Goal: Information Seeking & Learning: Find specific fact

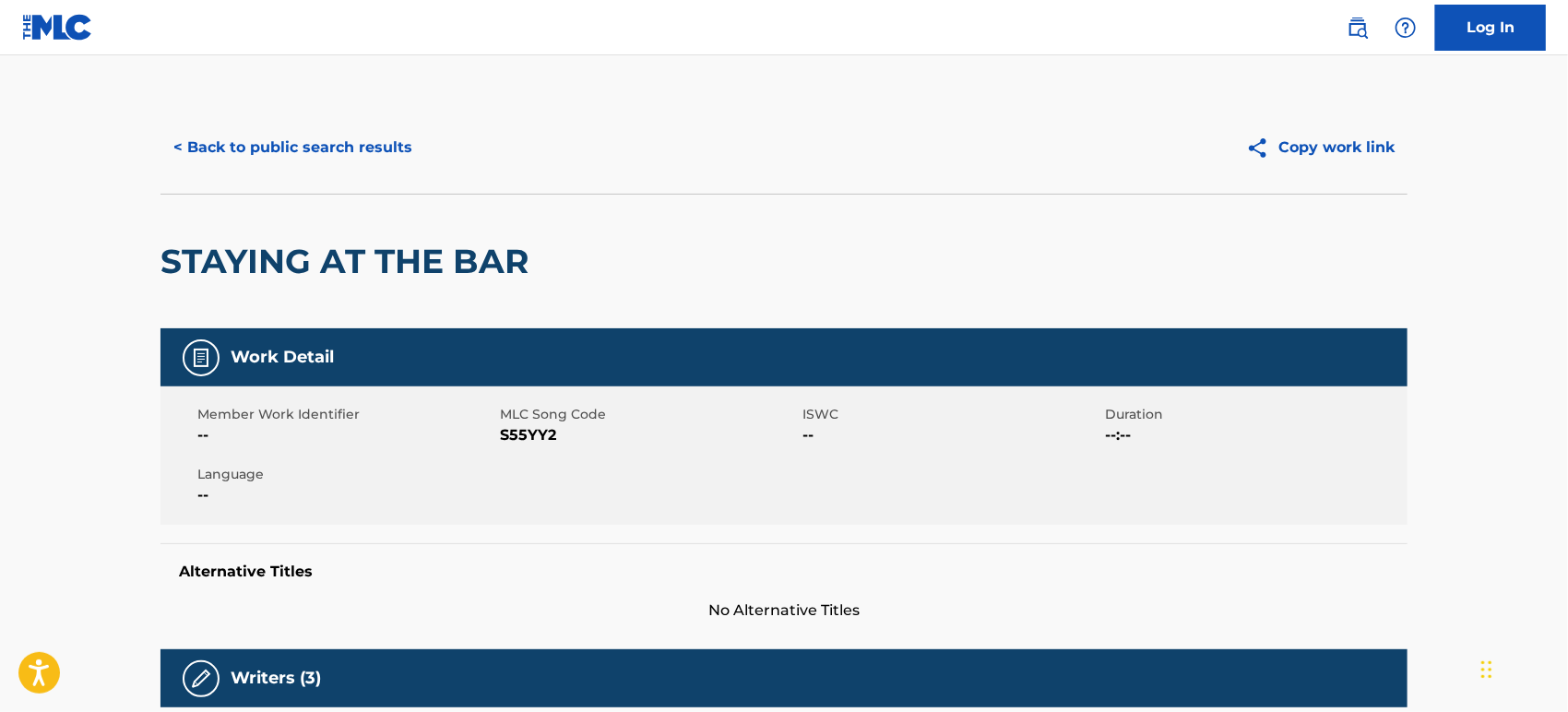
click at [248, 171] on div "< Back to public search results Copy work link" at bounding box center [784, 147] width 1247 height 93
click at [276, 144] on button "< Back to public search results" at bounding box center [292, 147] width 265 height 46
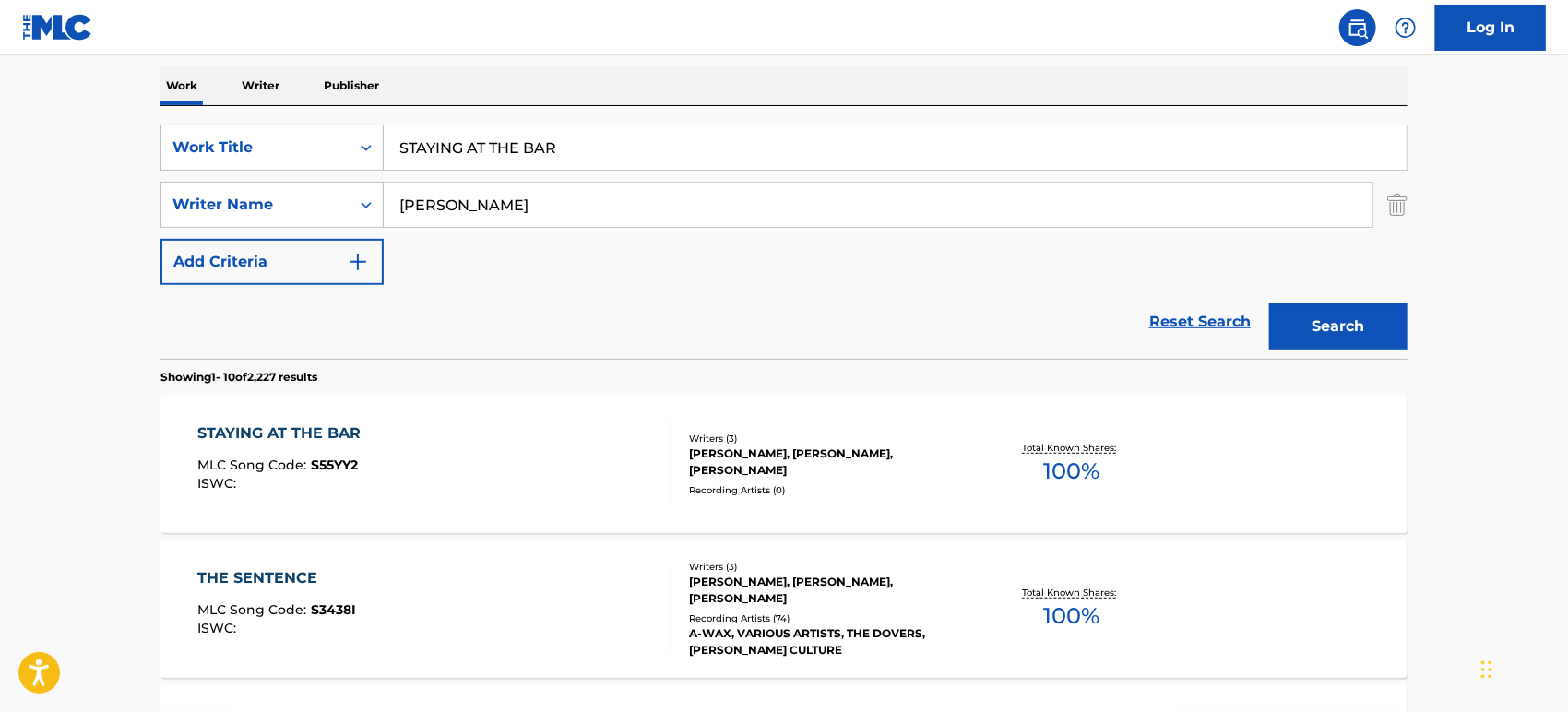
scroll to position [251, 0]
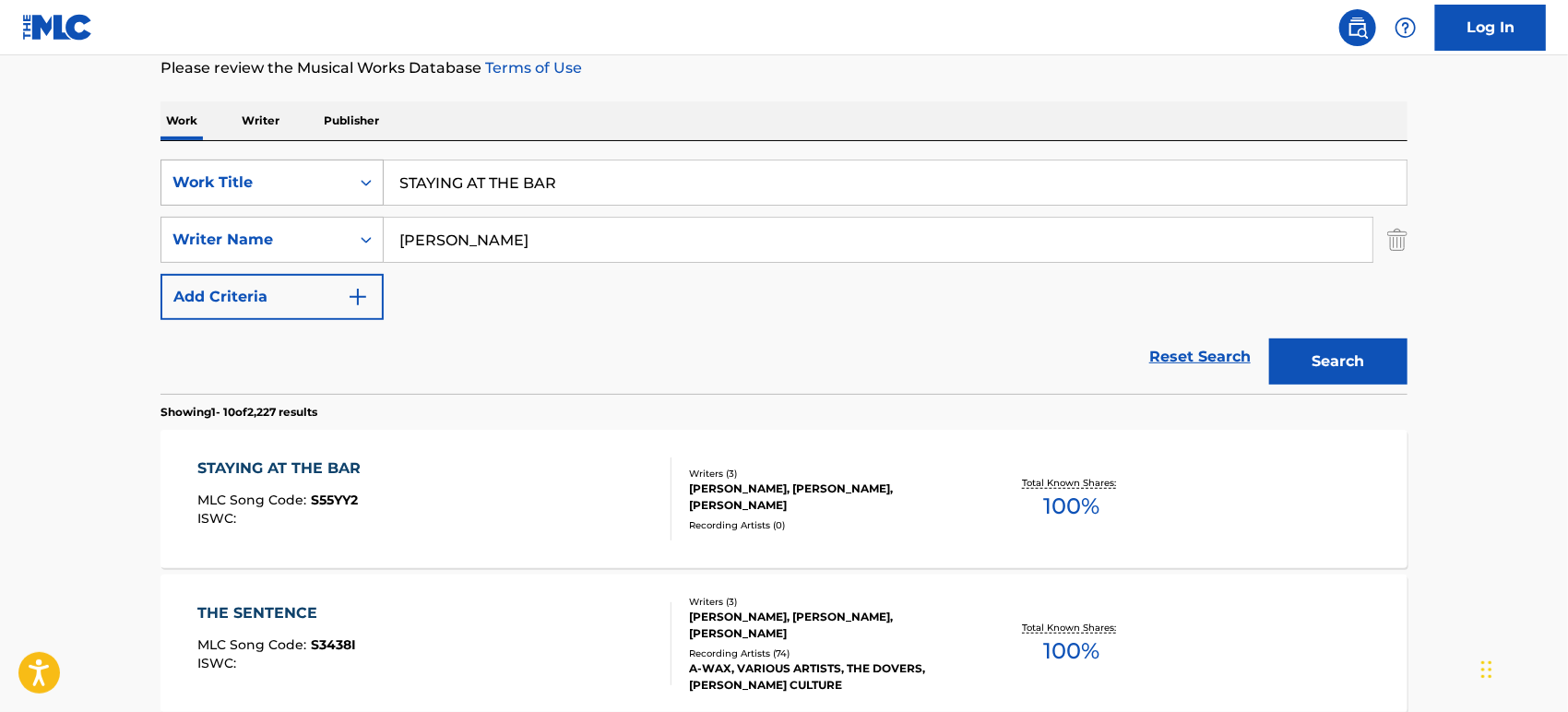
drag, startPoint x: 568, startPoint y: 170, endPoint x: 261, endPoint y: 168, distance: 307.0
click at [261, 168] on div "SearchWithCriteria11609e81-0722-414f-ba65-26b5b07e01ae Work Title STAYING AT TH…" at bounding box center [784, 183] width 1247 height 46
paste input "HE BROKE UP WITH THE BOY"
type input "SHE BROKE UP WITH THE BOY"
click at [575, 301] on div "SearchWithCriteria11609e81-0722-414f-ba65-26b5b07e01ae Work Title SHE BROKE UP …" at bounding box center [784, 240] width 1247 height 161
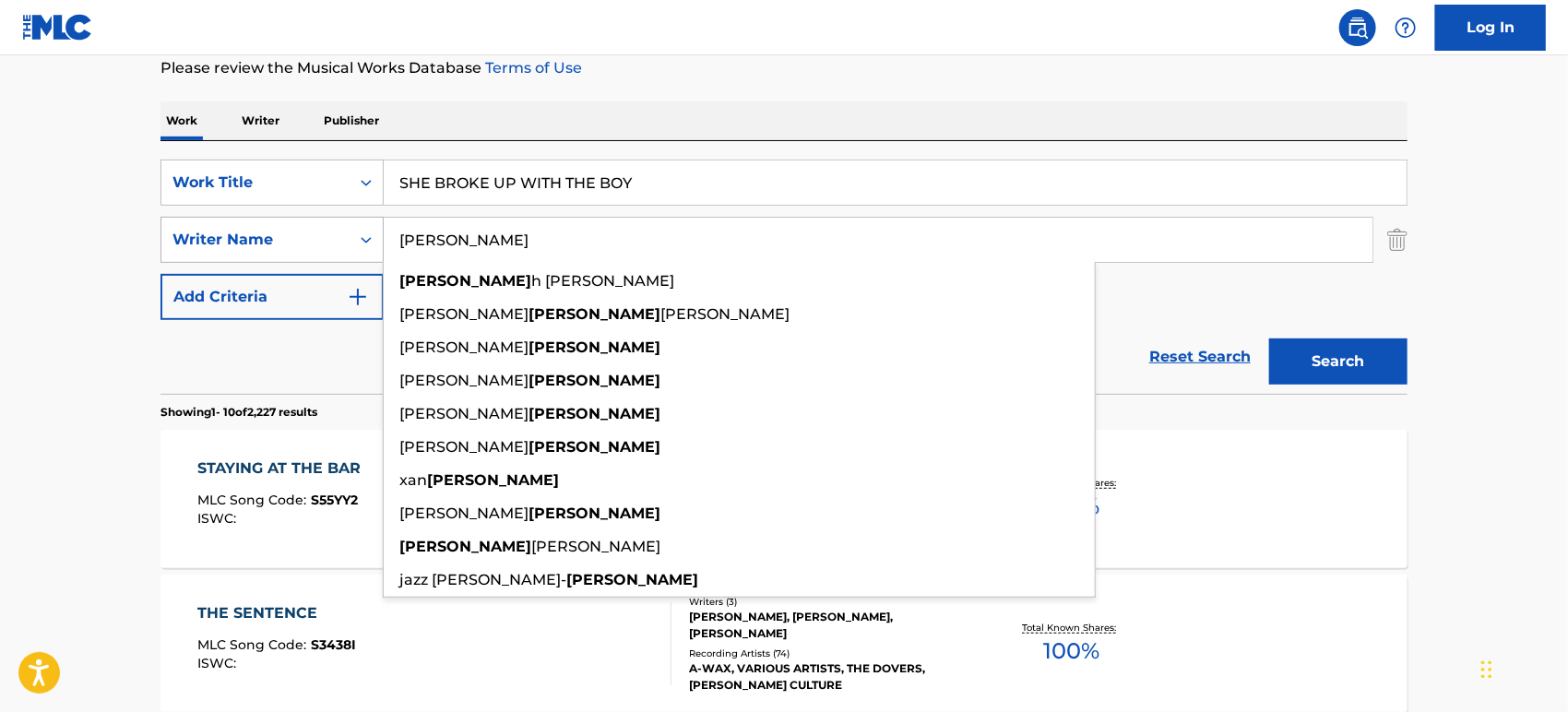
drag, startPoint x: 465, startPoint y: 237, endPoint x: 244, endPoint y: 234, distance: 221.0
click at [244, 234] on div "SearchWithCriteria56d23343-5278-47fa-9ab4-2465b751bc28 Writer Name [PERSON_NAME…" at bounding box center [784, 240] width 1247 height 46
paste input "[PERSON_NAME]"
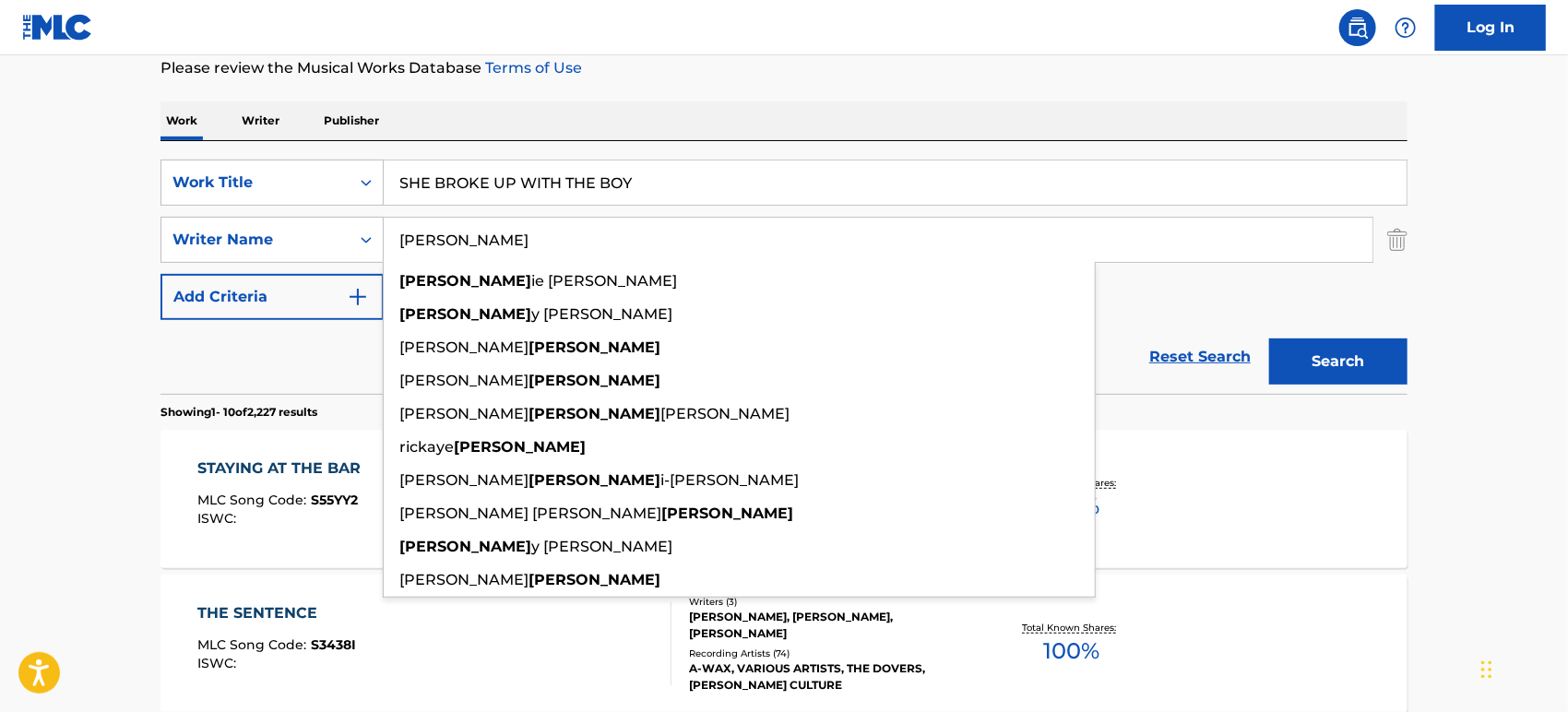
type input "[PERSON_NAME]"
click at [1314, 348] on button "Search" at bounding box center [1338, 361] width 139 height 46
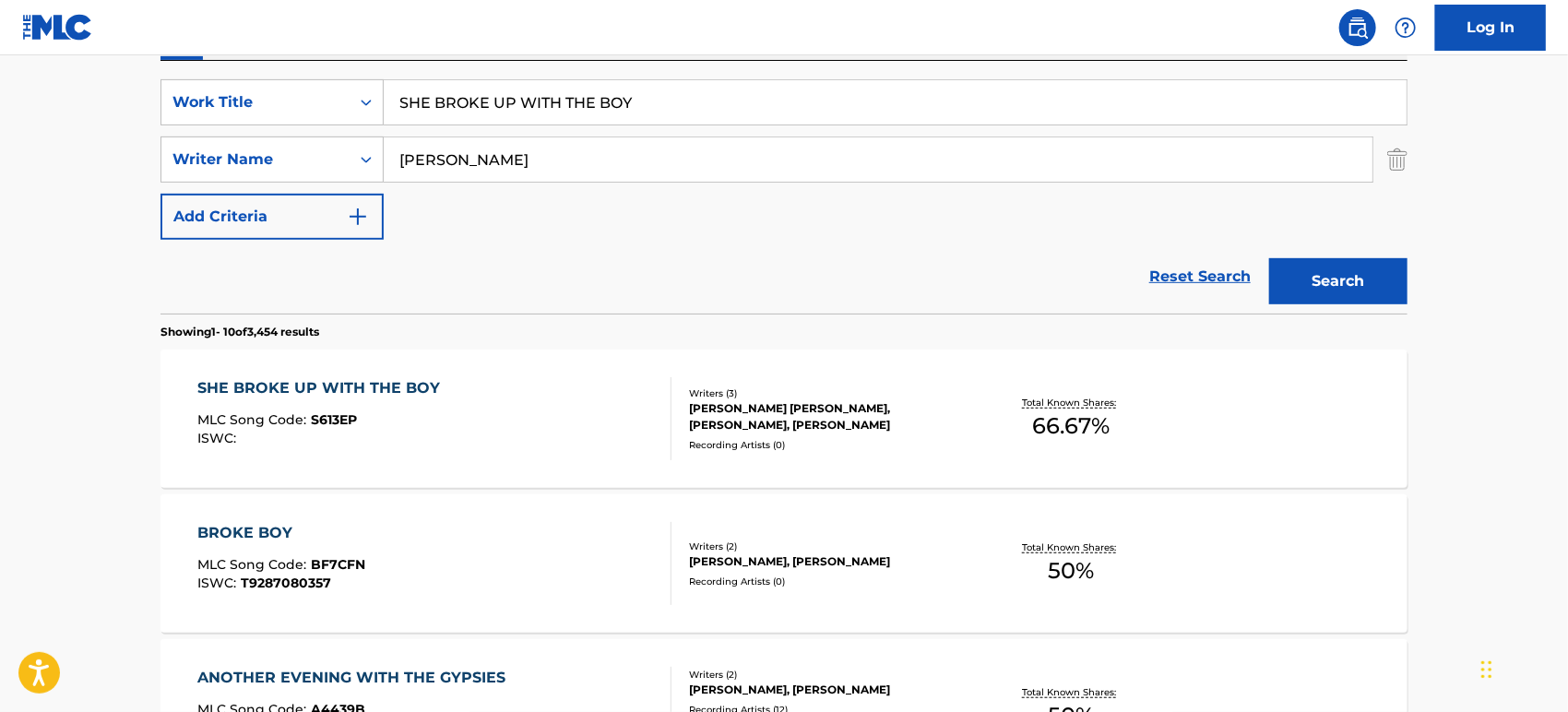
scroll to position [354, 0]
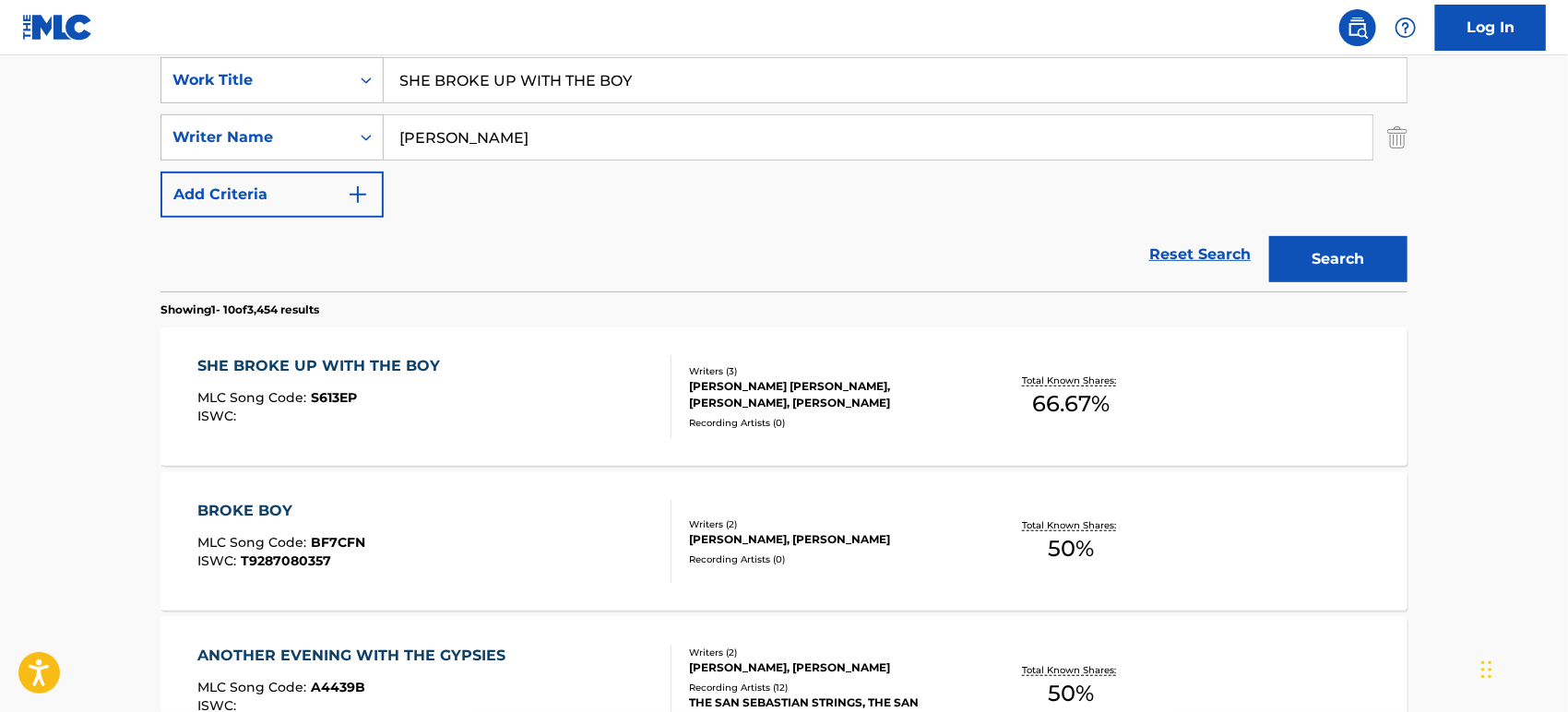
click at [396, 391] on div "MLC Song Code : S613EP" at bounding box center [325, 399] width 252 height 18
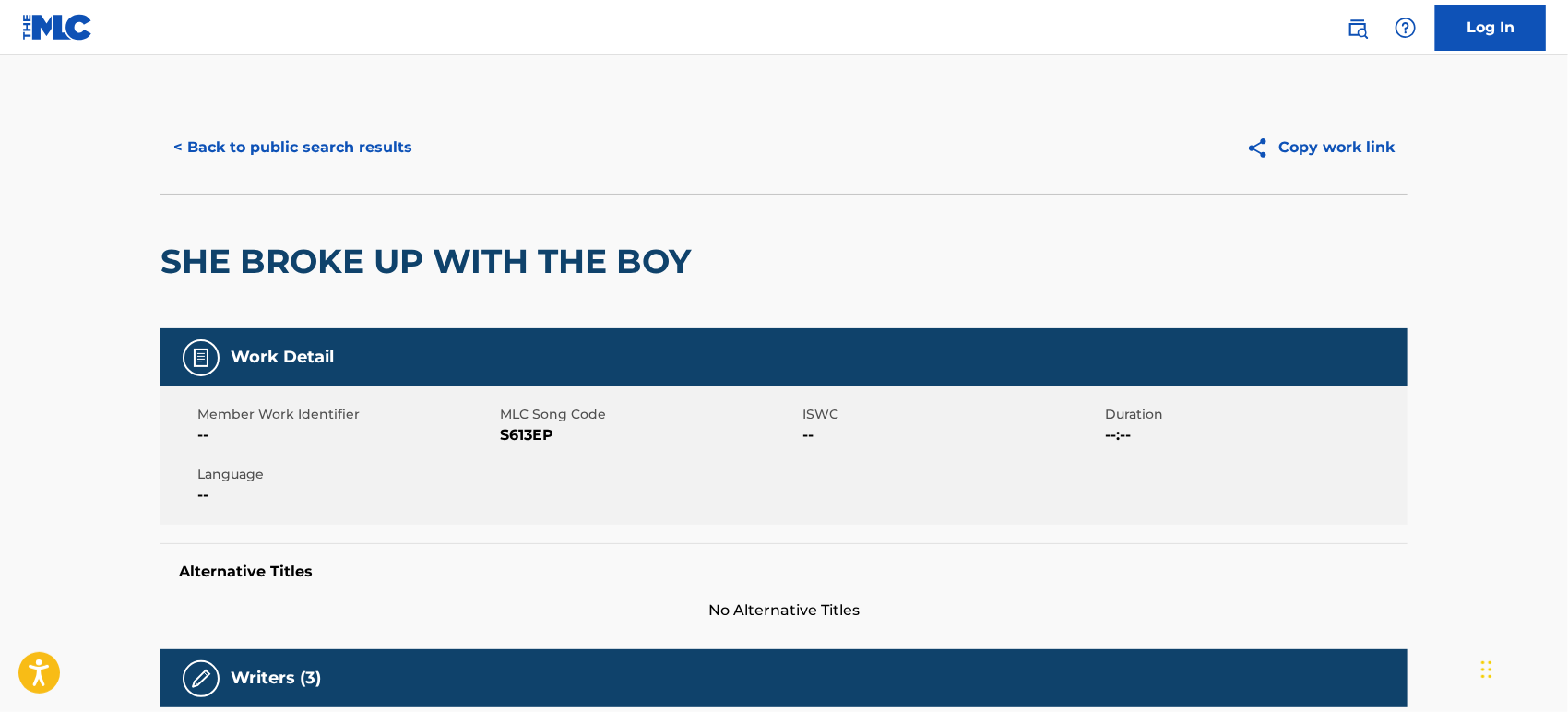
click at [523, 439] on span "S613EP" at bounding box center [649, 435] width 298 height 22
copy span "S613EP"
click at [297, 155] on button "< Back to public search results" at bounding box center [292, 147] width 265 height 46
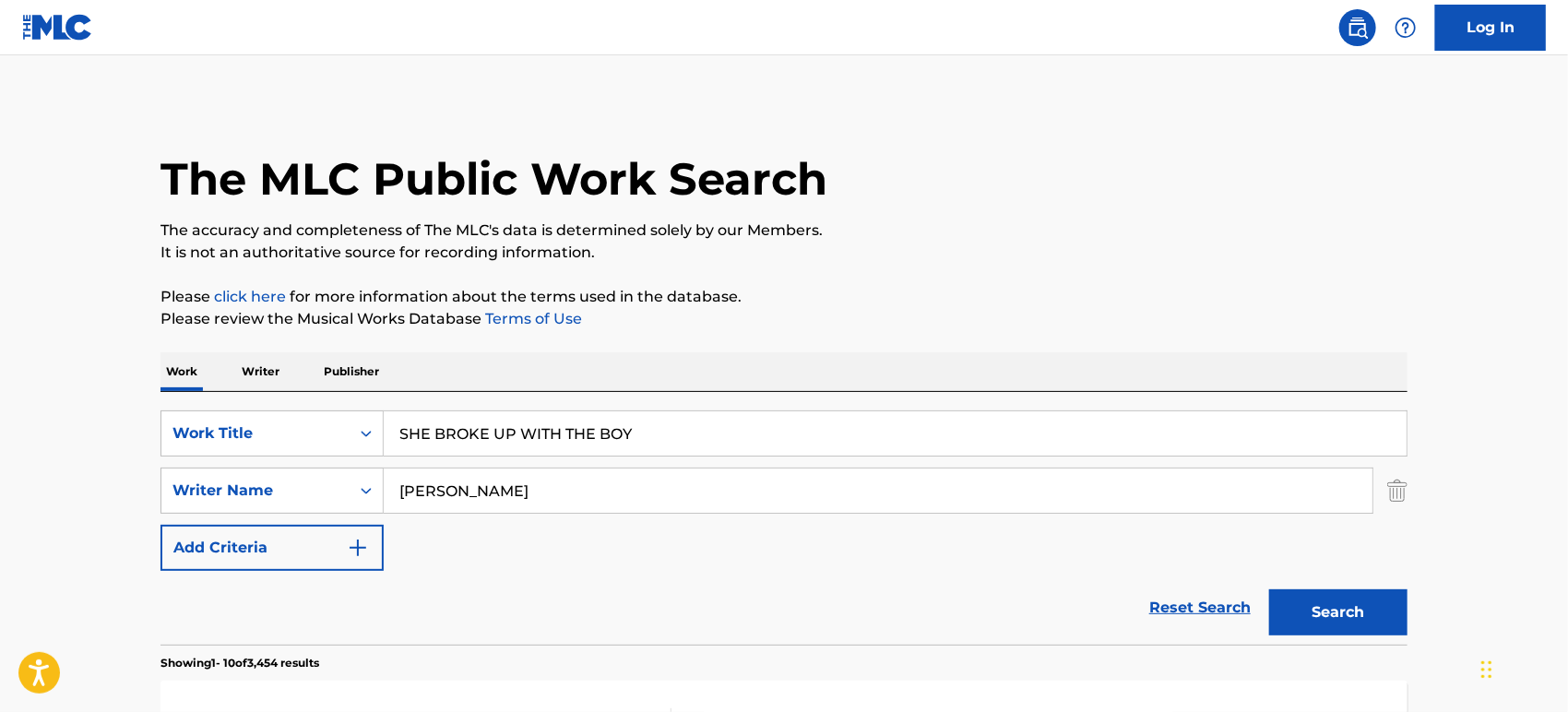
scroll to position [354, 0]
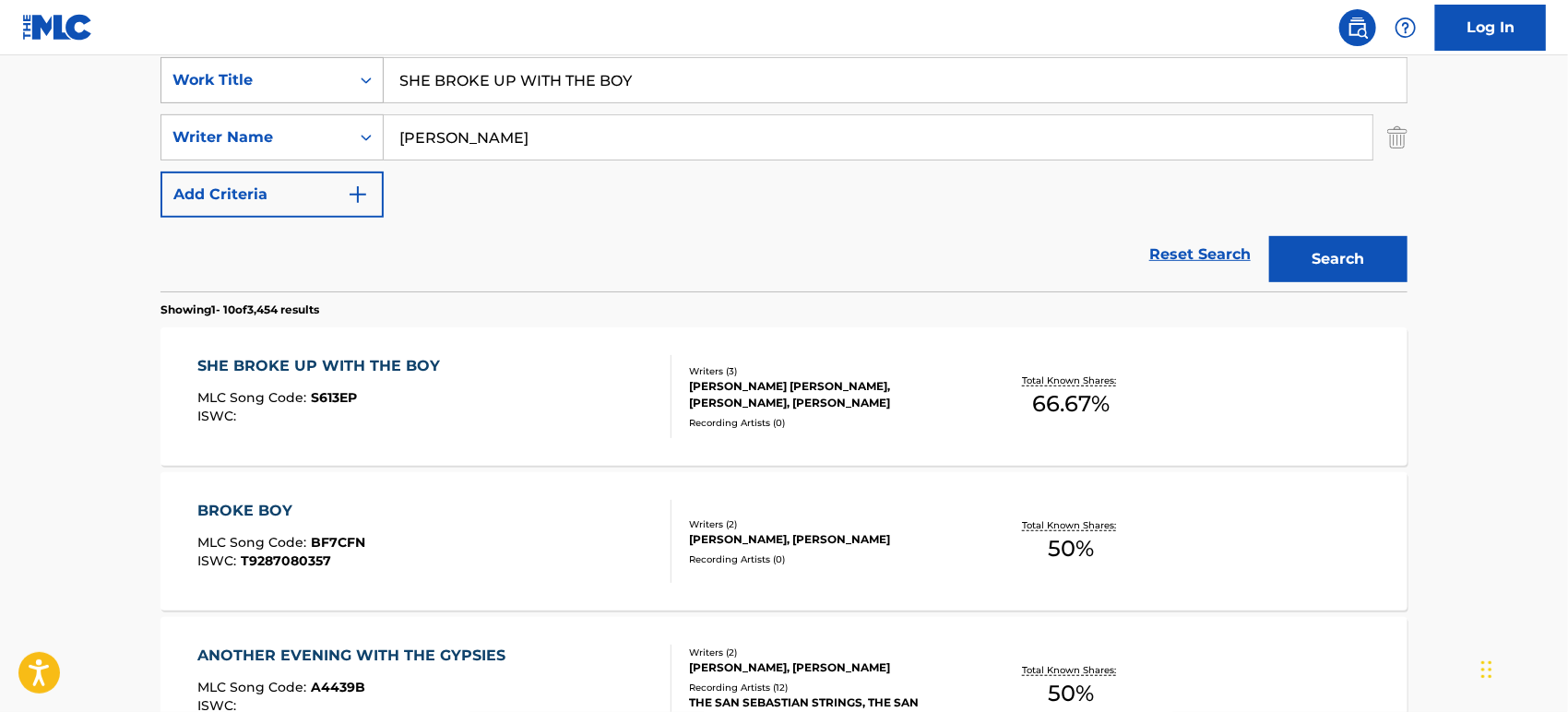
drag, startPoint x: 471, startPoint y: 100, endPoint x: 201, endPoint y: 101, distance: 270.0
click at [201, 101] on div "SearchWithCriteria11609e81-0722-414f-ba65-26b5b07e01ae Work Title SHE BROKE UP …" at bounding box center [784, 80] width 1247 height 46
paste input "Calypso Blues"
type input "Calypso Blues"
click at [494, 220] on div "Reset Search Search" at bounding box center [784, 254] width 1247 height 74
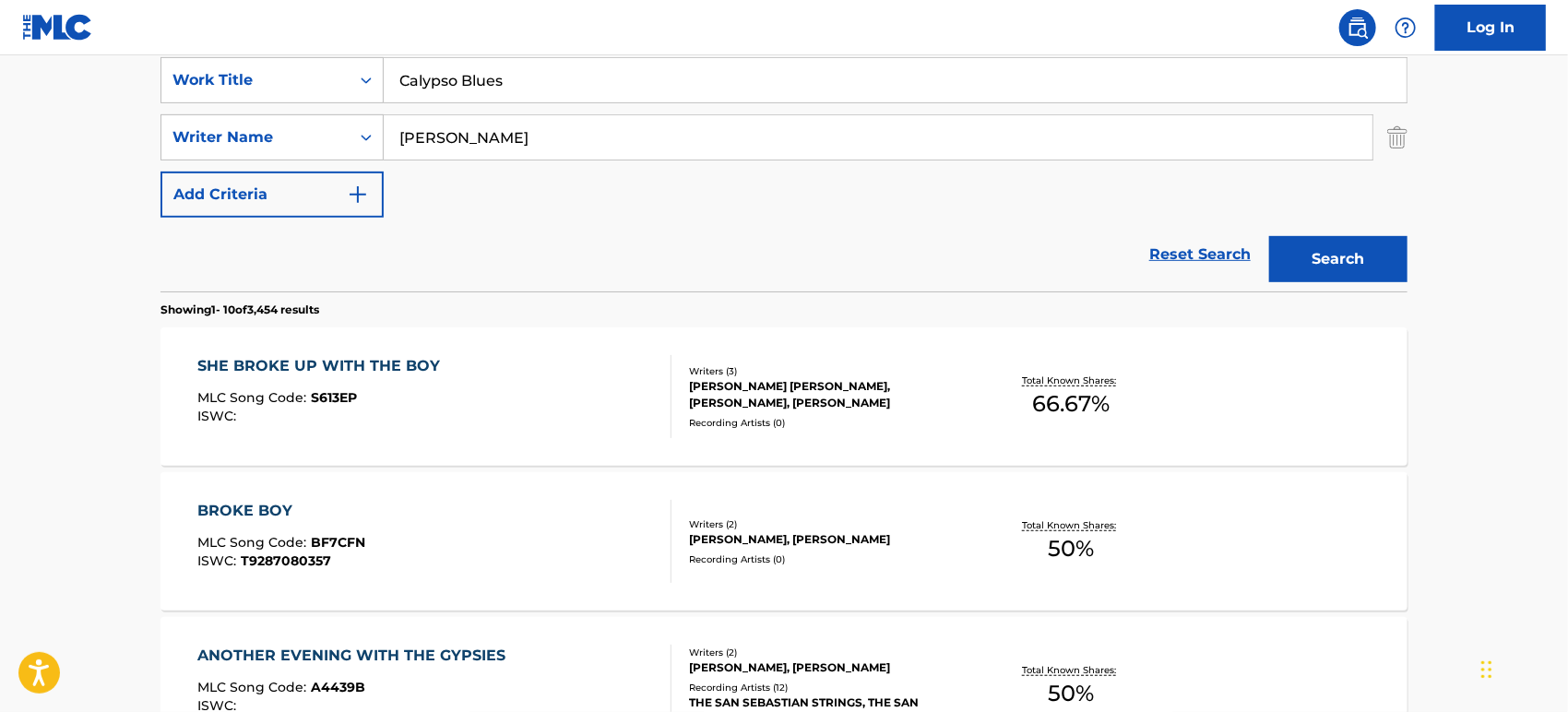
drag, startPoint x: 494, startPoint y: 139, endPoint x: 430, endPoint y: 137, distance: 64.0
click at [366, 137] on div "SearchWithCriteria56d23343-5278-47fa-9ab4-2465b751bc28 Writer Name [PERSON_NAME]" at bounding box center [784, 138] width 1247 height 46
paste input "ing"
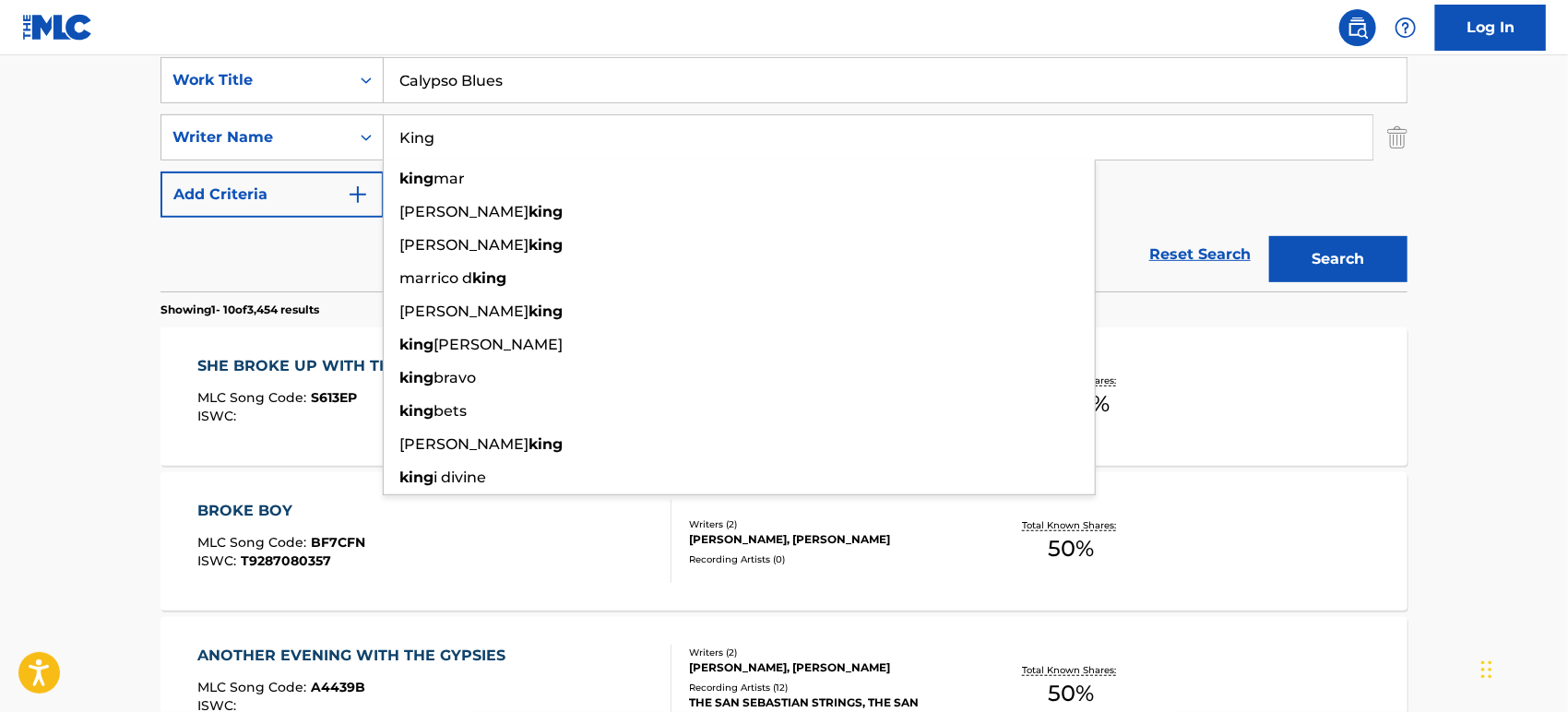
type input "King"
click at [1321, 248] on button "Search" at bounding box center [1338, 259] width 139 height 46
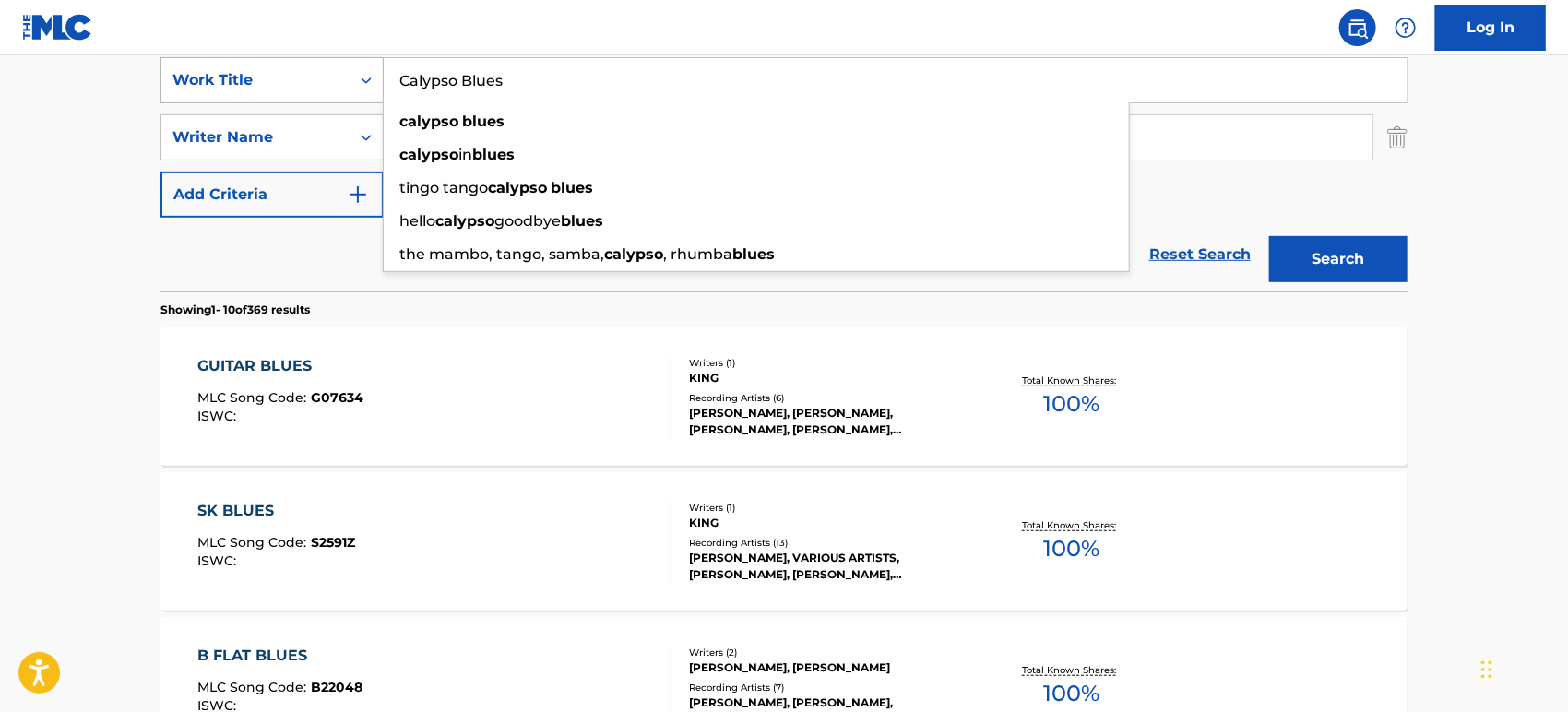
drag, startPoint x: 548, startPoint y: 75, endPoint x: 209, endPoint y: 101, distance: 340.0
click at [209, 101] on div "SearchWithCriteria11609e81-0722-414f-ba65-26b5b07e01ae Work Title Calypso Blues…" at bounding box center [784, 80] width 1247 height 46
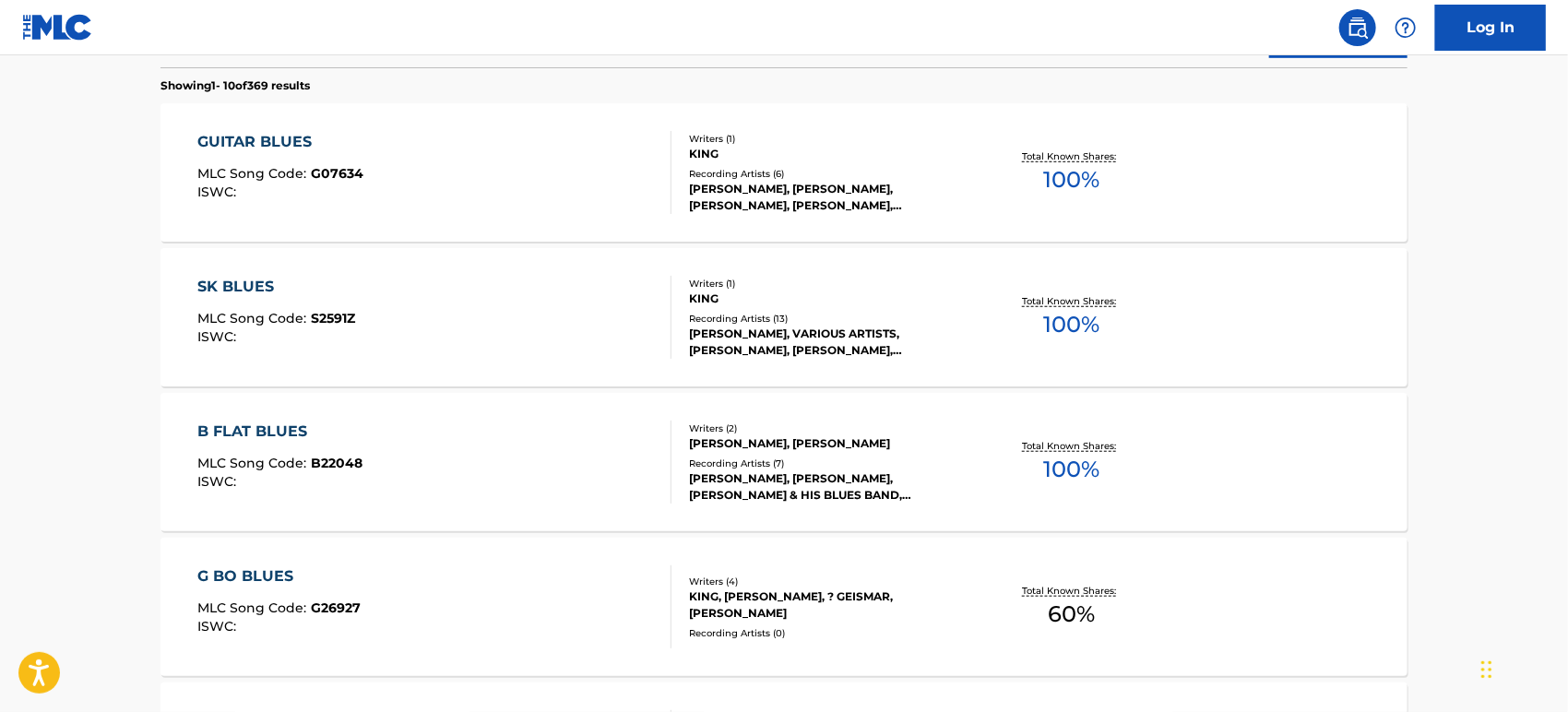
scroll to position [0, 0]
